Goal: Task Accomplishment & Management: Manage account settings

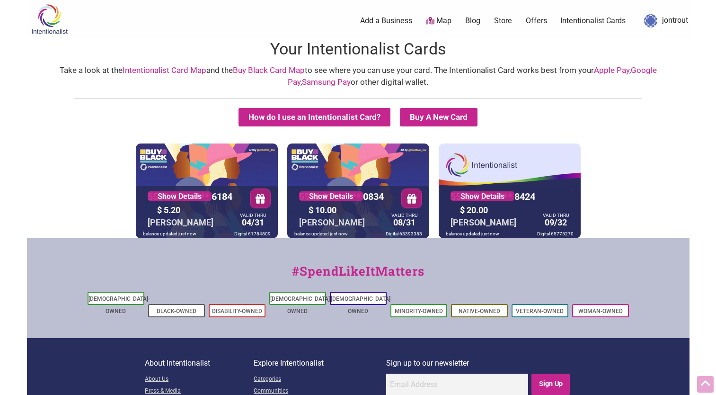
scroll to position [54, 0]
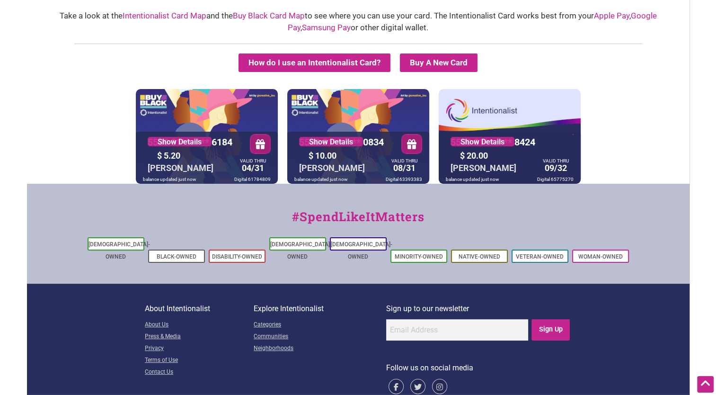
click at [690, 35] on body "× Menu 0 Add a Business Map Blog Store Offers Intentionalist Cards Buy Black Ca…" at bounding box center [358, 143] width 716 height 395
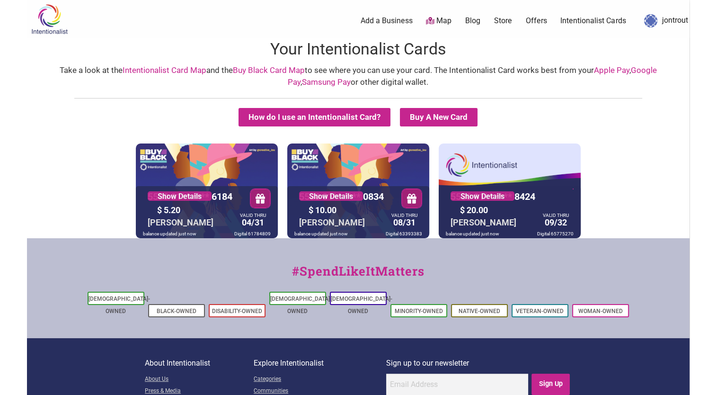
click at [666, 20] on link "jontrout" at bounding box center [663, 20] width 49 height 17
click at [668, 20] on link "jontrout" at bounding box center [663, 20] width 49 height 17
click at [648, 22] on img at bounding box center [650, 20] width 13 height 13
click at [673, 22] on link "jontrout" at bounding box center [663, 20] width 49 height 17
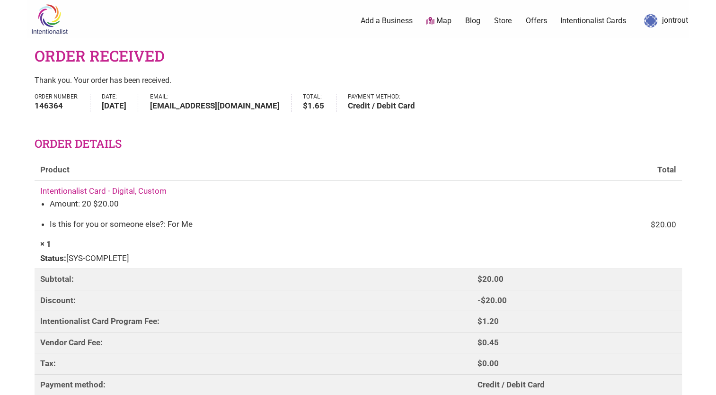
click at [666, 22] on link "jontrout" at bounding box center [663, 20] width 49 height 17
click at [651, 21] on img at bounding box center [650, 20] width 13 height 13
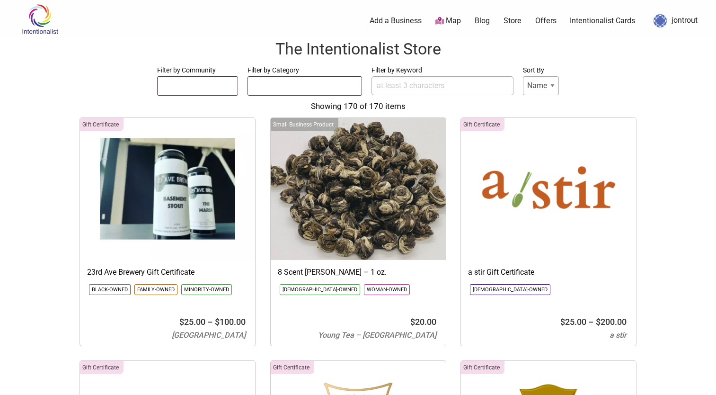
select select
click at [676, 20] on link "jontrout" at bounding box center [673, 20] width 49 height 17
click at [662, 22] on img at bounding box center [660, 20] width 13 height 13
click at [677, 22] on link "jontrout" at bounding box center [673, 20] width 49 height 17
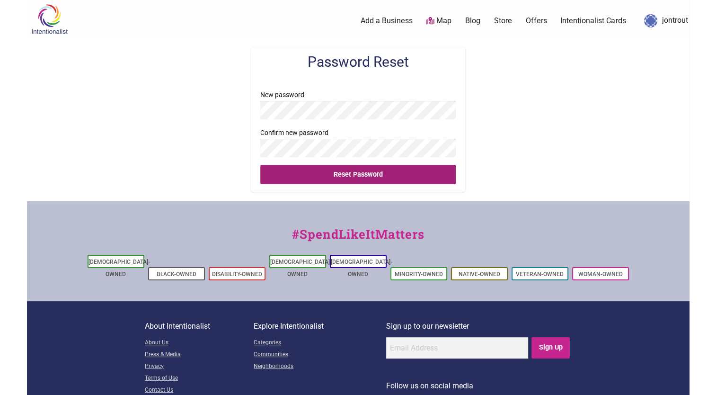
click at [445, 177] on input "Reset Password" at bounding box center [357, 174] width 195 height 19
